Goal: Information Seeking & Learning: Learn about a topic

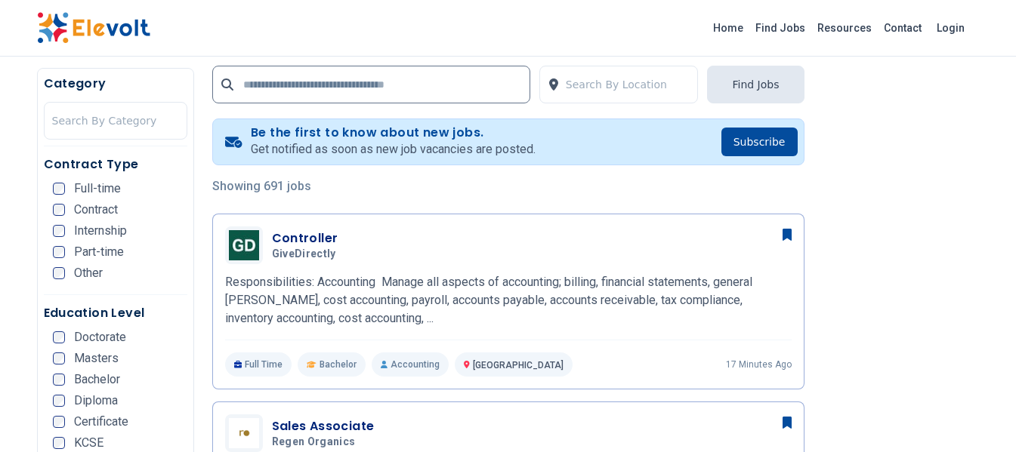
scroll to position [378, 0]
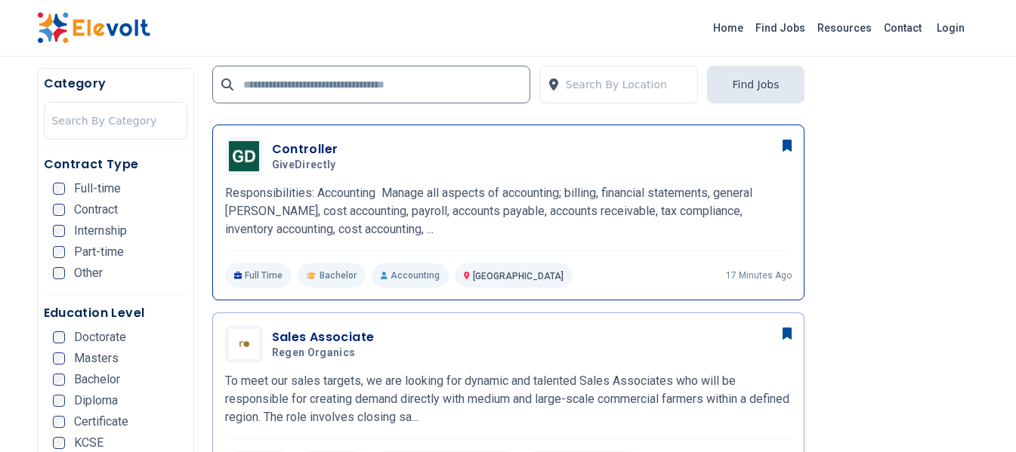
click at [715, 142] on div "Controller GiveDirectly [DATE] [DATE]" at bounding box center [532, 157] width 520 height 32
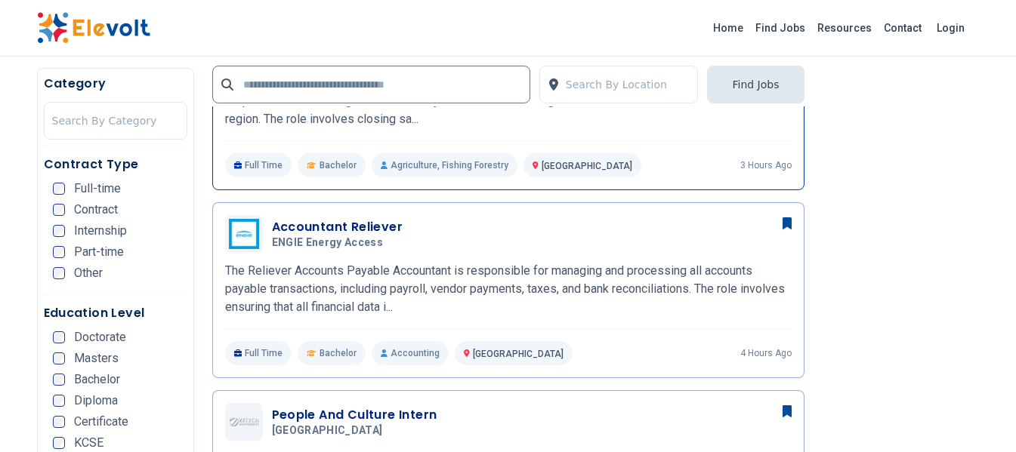
scroll to position [680, 0]
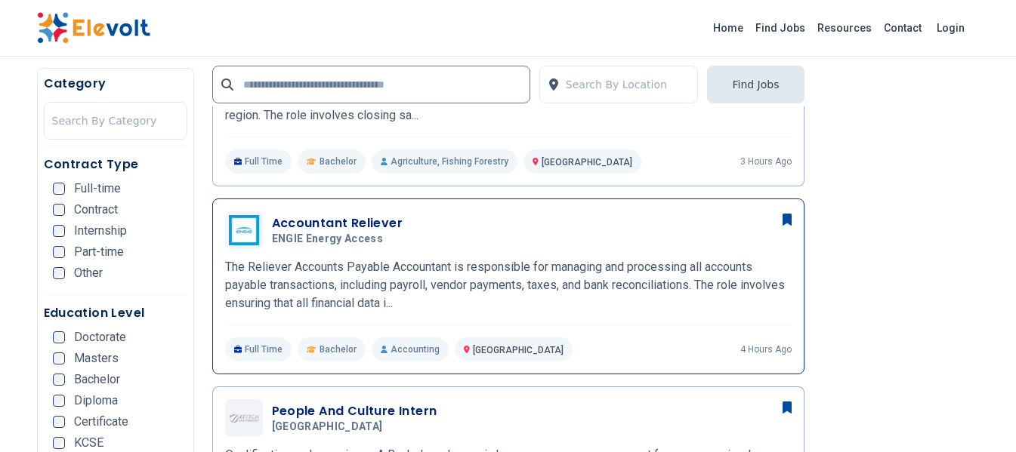
click at [499, 209] on div "Accountant Reliever ENGIE Energy Access [DATE] [DATE] [GEOGRAPHIC_DATA] KE The …" at bounding box center [508, 287] width 592 height 176
click at [358, 226] on h3 "Accountant Reliever" at bounding box center [337, 224] width 131 height 18
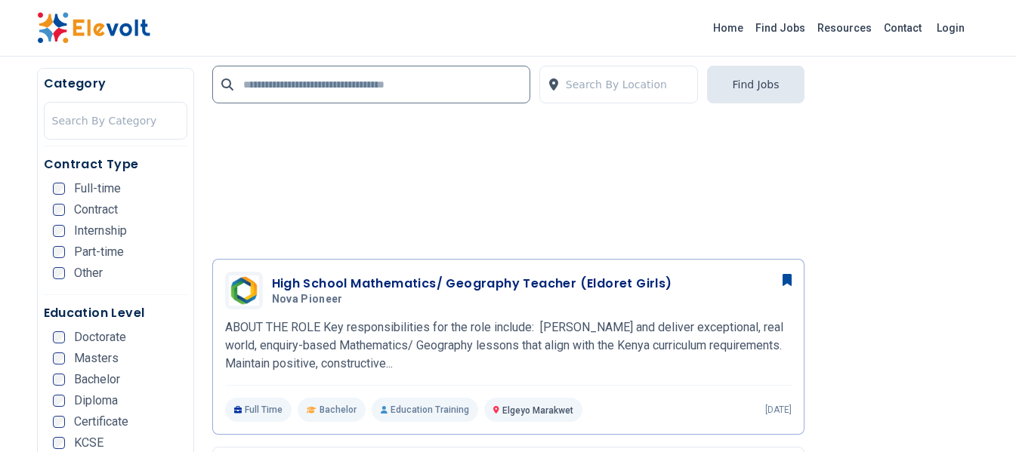
scroll to position [2266, 0]
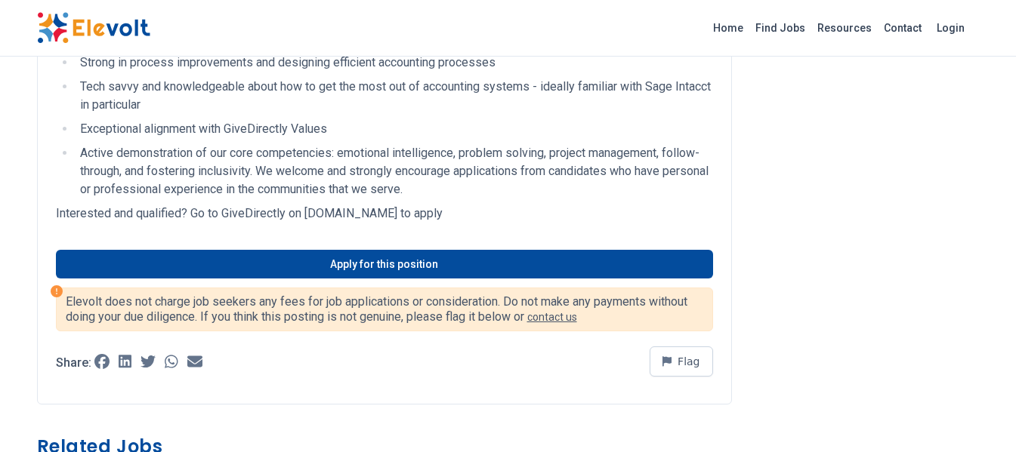
scroll to position [1133, 0]
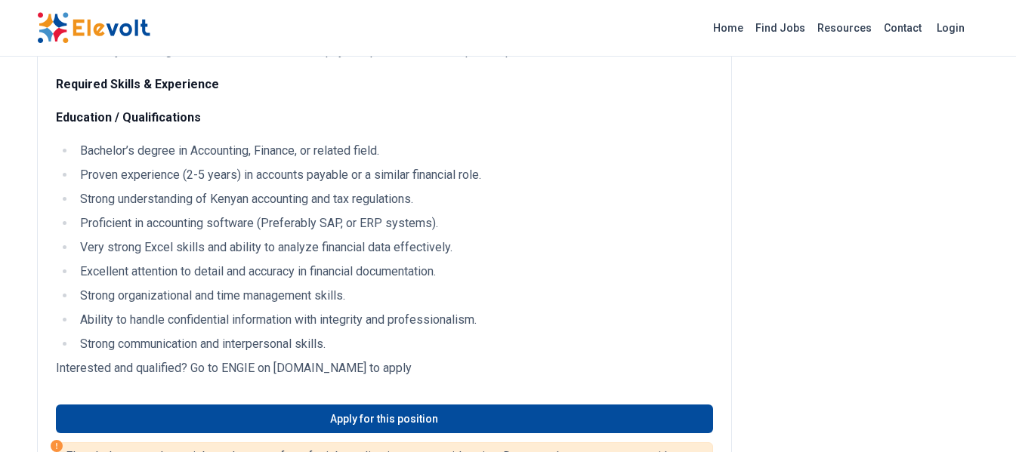
scroll to position [1133, 0]
